Goal: Information Seeking & Learning: Learn about a topic

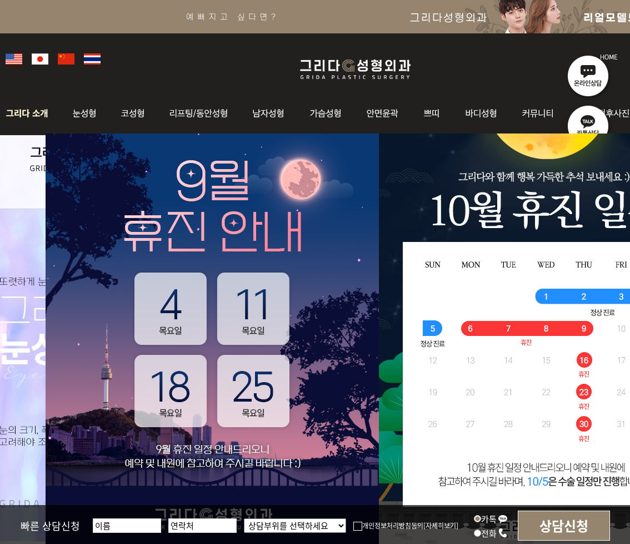
click at [33, 120] on img at bounding box center [30, 113] width 60 height 43
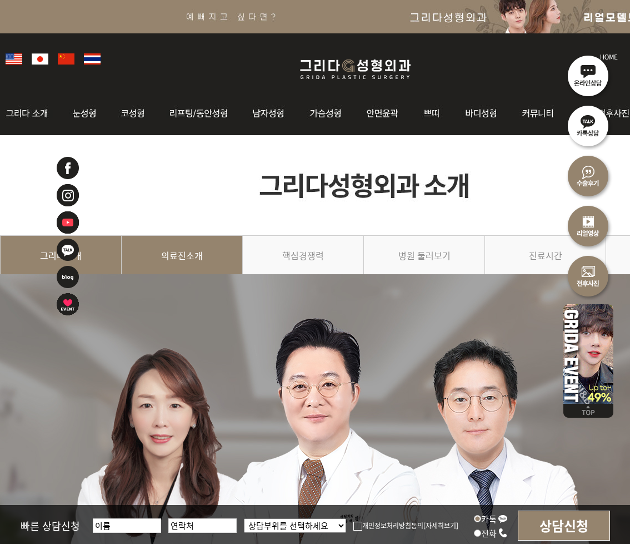
click at [180, 248] on link "의료진소개" at bounding box center [182, 260] width 121 height 51
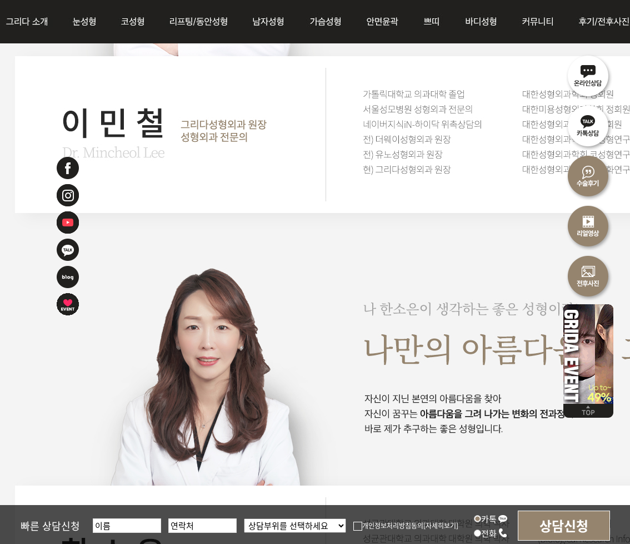
scroll to position [1586, 0]
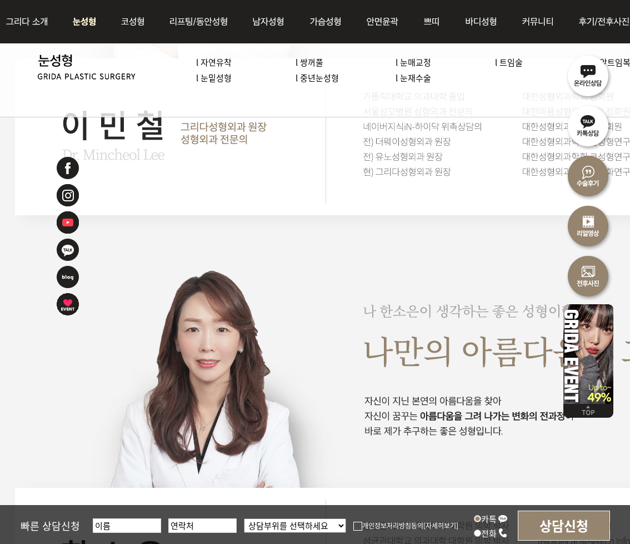
click at [225, 81] on link "l 눈밑성형" at bounding box center [214, 78] width 36 height 12
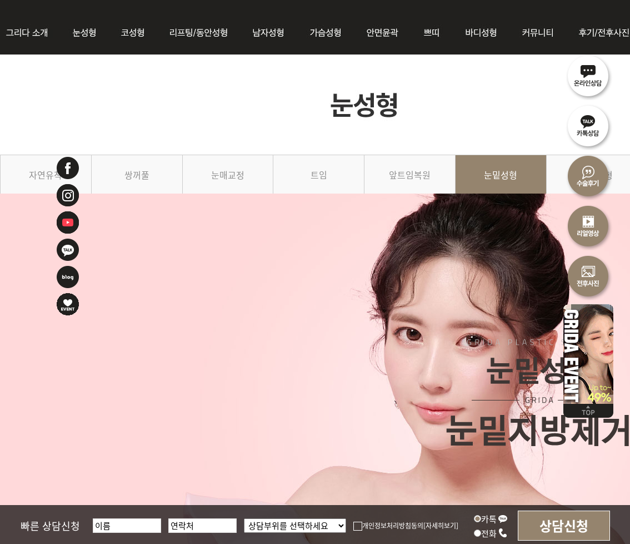
scroll to position [72, 0]
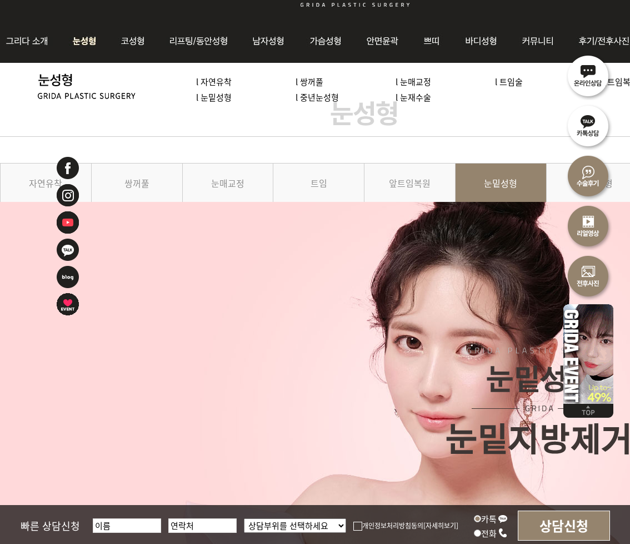
click at [410, 97] on link "l 눈재수술" at bounding box center [414, 97] width 36 height 12
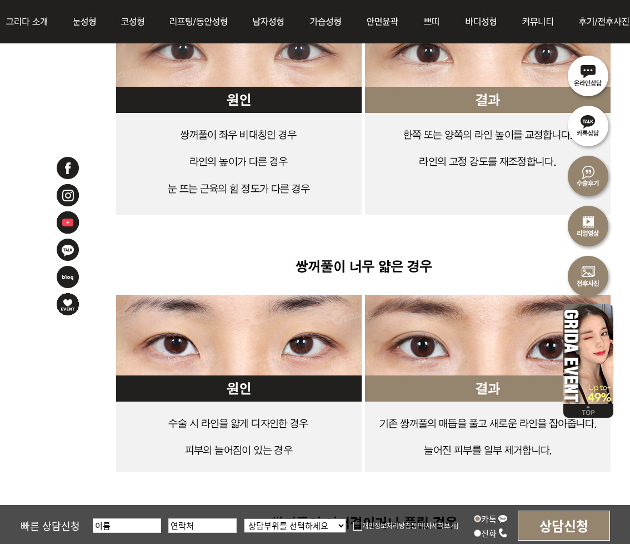
scroll to position [2497, 0]
